Goal: Find contact information

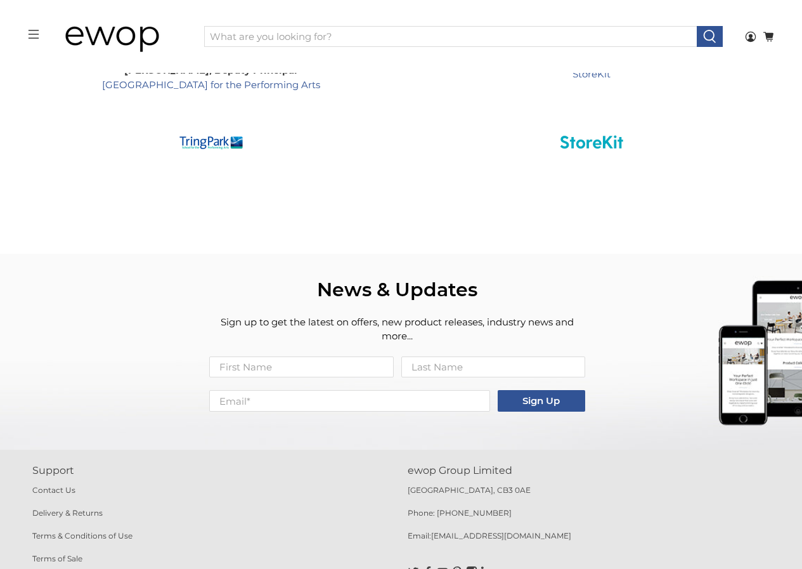
scroll to position [2074, 0]
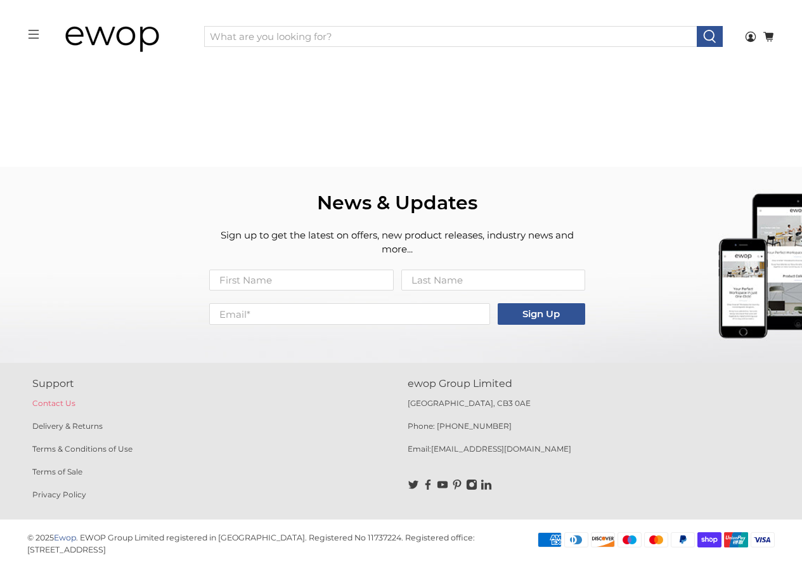
click at [61, 401] on link "Contact Us" at bounding box center [53, 403] width 43 height 10
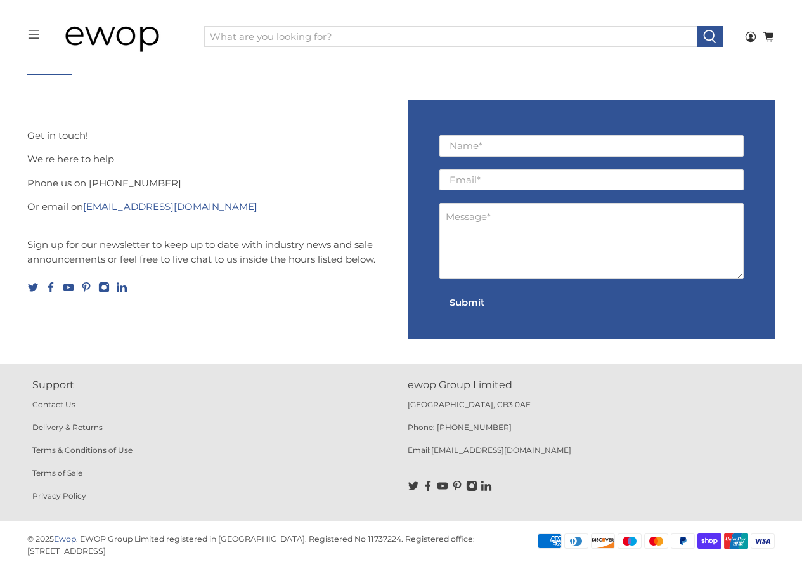
scroll to position [92, 0]
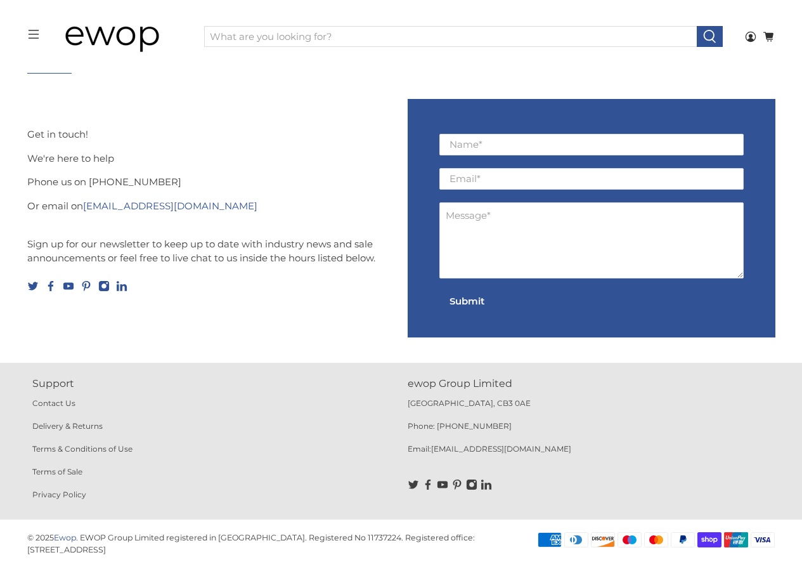
click at [492, 424] on p "Phone: [PHONE_NUMBER]" at bounding box center [589, 431] width 362 height 23
drag, startPoint x: 492, startPoint y: 416, endPoint x: 440, endPoint y: 433, distance: 54.5
click at [440, 433] on div "ewop Group Limited [GEOGRAPHIC_DATA] 0AE Phone: [PHONE_NUMBER] Email: [EMAIL_AD…" at bounding box center [589, 441] width 362 height 130
click at [440, 433] on p "Phone: [PHONE_NUMBER]" at bounding box center [589, 431] width 362 height 23
drag, startPoint x: 489, startPoint y: 424, endPoint x: 438, endPoint y: 431, distance: 51.2
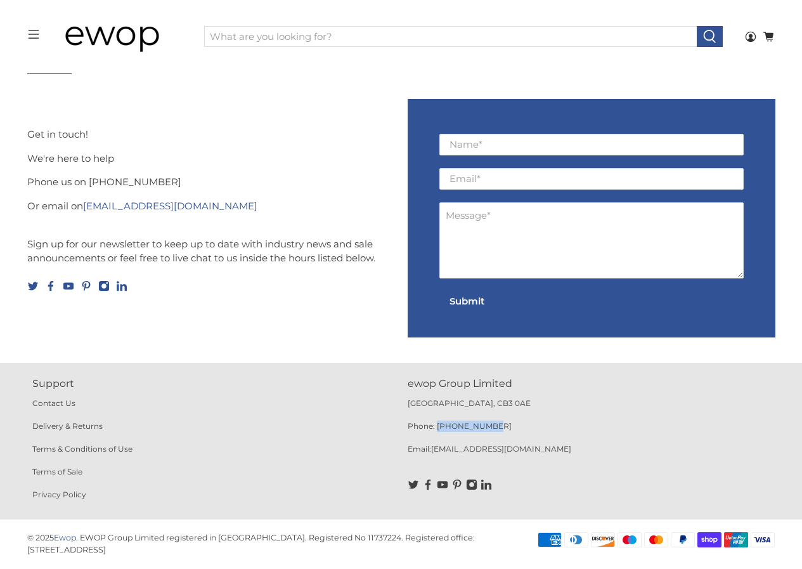
click at [438, 431] on p "Phone: [PHONE_NUMBER]" at bounding box center [589, 431] width 362 height 23
copy p "01223 491737"
click at [578, 431] on p "Phone: [PHONE_NUMBER]" at bounding box center [589, 431] width 362 height 23
click at [506, 449] on p "Email: [EMAIL_ADDRESS][DOMAIN_NAME]" at bounding box center [589, 454] width 362 height 23
drag, startPoint x: 506, startPoint y: 449, endPoint x: 435, endPoint y: 449, distance: 71.0
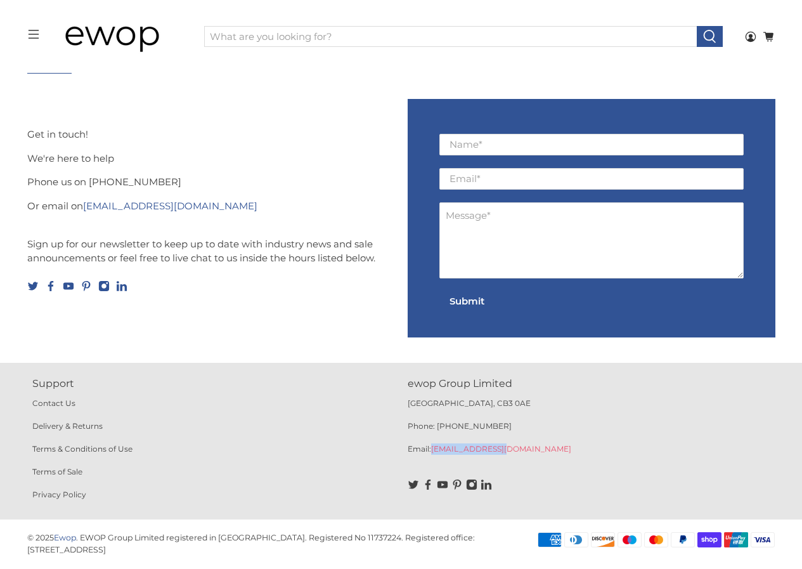
click at [435, 449] on p "Email: [EMAIL_ADDRESS][DOMAIN_NAME]" at bounding box center [589, 454] width 362 height 23
copy link "[EMAIL_ADDRESS][DOMAIN_NAME]"
click at [652, 413] on p "[GEOGRAPHIC_DATA], CB3 0AE" at bounding box center [589, 408] width 362 height 23
click at [388, 411] on p "Contact Us Delivery & Returns Terms & Conditions of Use Terms of Sale Privacy P…" at bounding box center [213, 448] width 362 height 103
click at [402, 389] on div "Support Contact Us Delivery & Returns Terms & Conditions of Use Terms of Sale P…" at bounding box center [401, 441] width 750 height 130
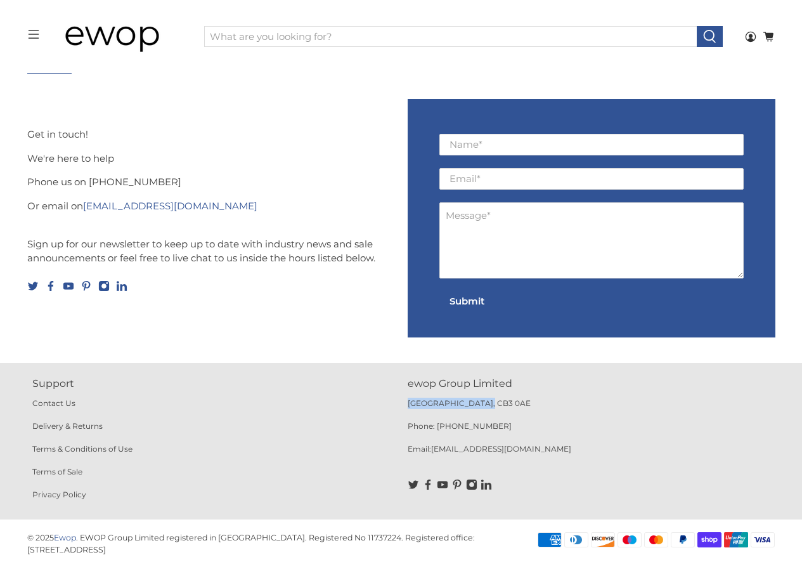
drag, startPoint x: 407, startPoint y: 399, endPoint x: 486, endPoint y: 405, distance: 79.4
click at [486, 405] on p "[GEOGRAPHIC_DATA], CB3 0AE" at bounding box center [589, 408] width 362 height 23
copy p "[GEOGRAPHIC_DATA], CB3 0AE"
